Goal: Entertainment & Leisure: Consume media (video, audio)

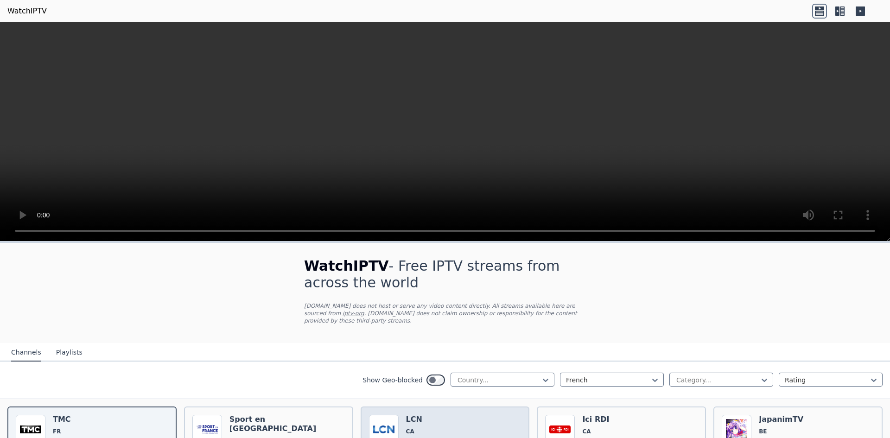
click at [427, 416] on h6 "LCN" at bounding box center [426, 419] width 41 height 9
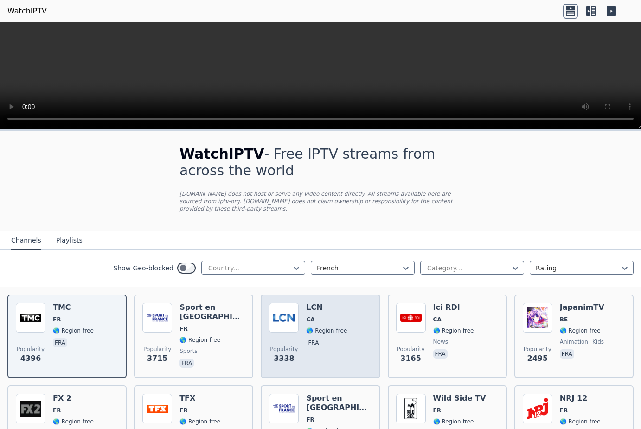
click at [294, 305] on img at bounding box center [284, 318] width 30 height 30
